Goal: Transaction & Acquisition: Purchase product/service

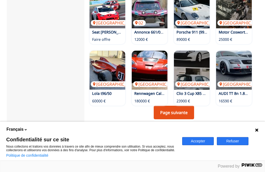
scroll to position [408, 0]
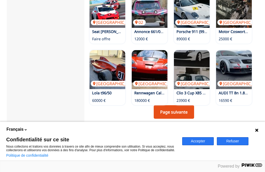
click at [199, 57] on img at bounding box center [192, 69] width 36 height 39
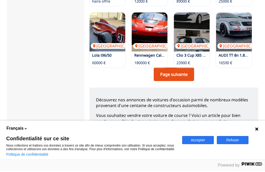
scroll to position [445, 0]
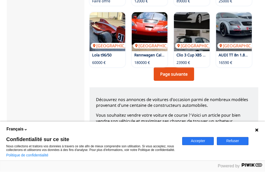
click at [197, 28] on img at bounding box center [192, 31] width 36 height 39
click at [190, 67] on link "Page suivante" at bounding box center [174, 73] width 40 height 13
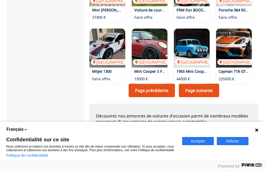
scroll to position [443, 0]
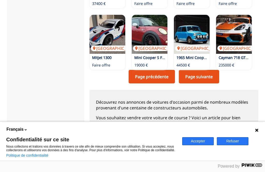
click at [206, 70] on link "Page suivante" at bounding box center [199, 76] width 40 height 13
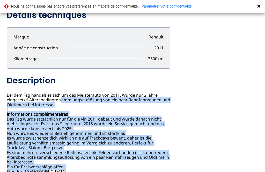
scroll to position [151, 0]
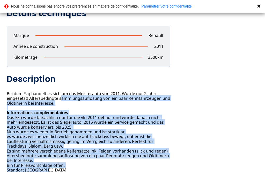
click at [103, 86] on div "Détails techniques Marque Renault Année de construction 2011 Kilométrage 3500 k…" at bounding box center [89, 90] width 164 height 164
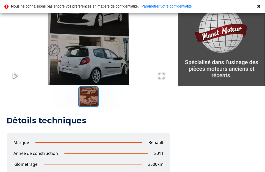
scroll to position [0, 0]
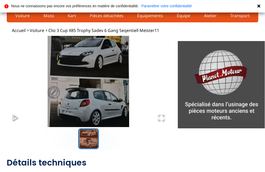
scroll to position [12, 0]
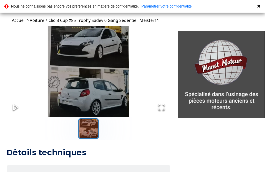
click at [19, 108] on button "Play or Pause Slideshow" at bounding box center [16, 107] width 18 height 18
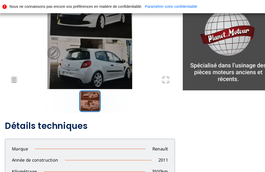
scroll to position [33, 0]
